Goal: Information Seeking & Learning: Learn about a topic

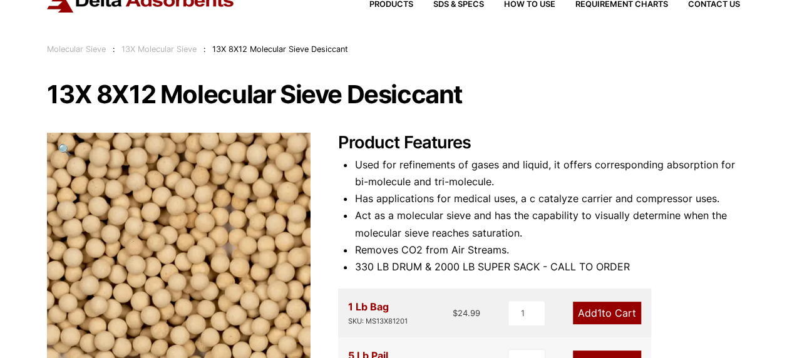
scroll to position [33, 0]
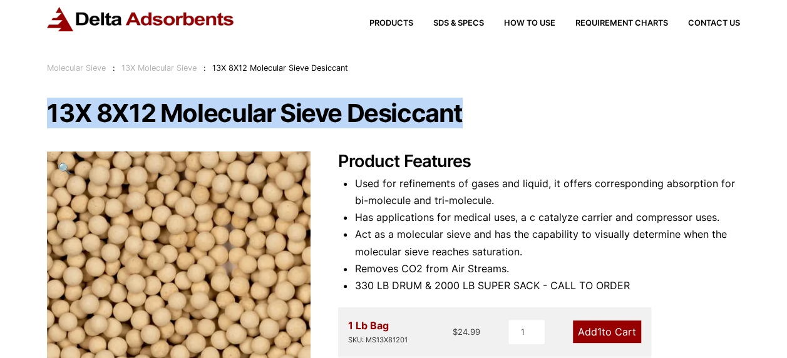
drag, startPoint x: 46, startPoint y: 109, endPoint x: 458, endPoint y: 140, distance: 413.3
copy h1 "13X 8X12 Molecular Sieve Desiccant"
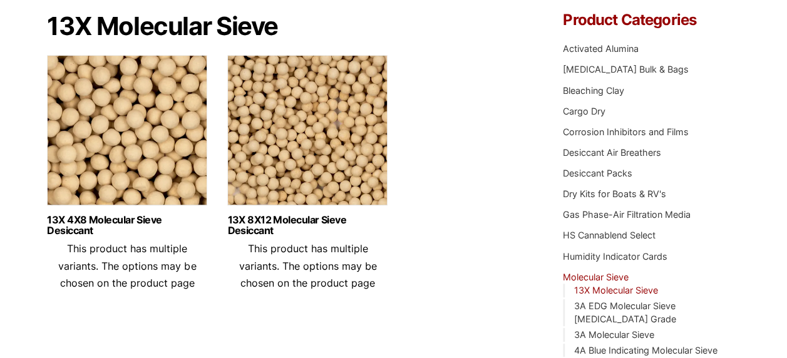
scroll to position [122, 0]
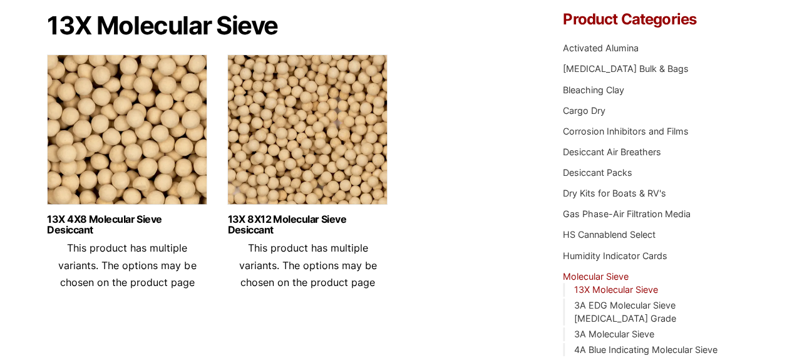
click at [204, 173] on img at bounding box center [127, 132] width 160 height 157
click at [270, 229] on link "13X 8X12 Molecular Sieve Desiccant" at bounding box center [307, 224] width 160 height 21
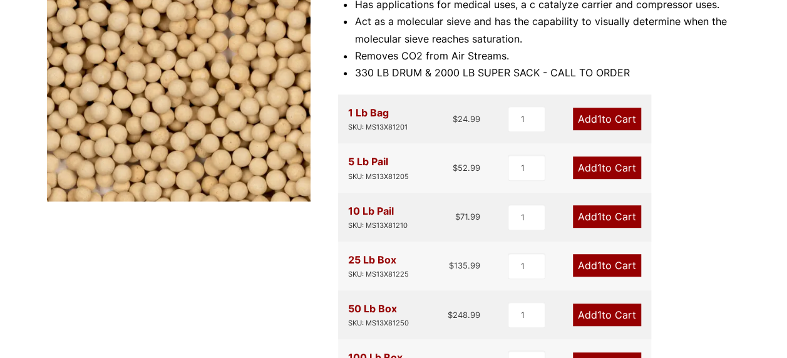
scroll to position [254, 0]
